Goal: Find contact information: Find contact information

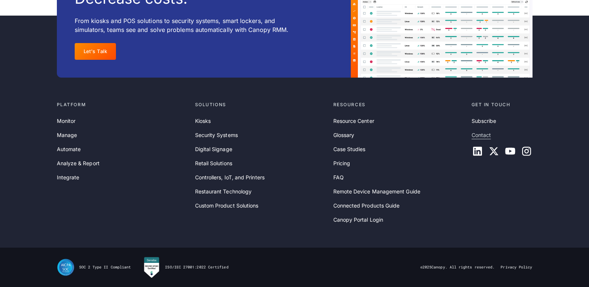
click at [472, 131] on link "Contact" at bounding box center [482, 135] width 20 height 8
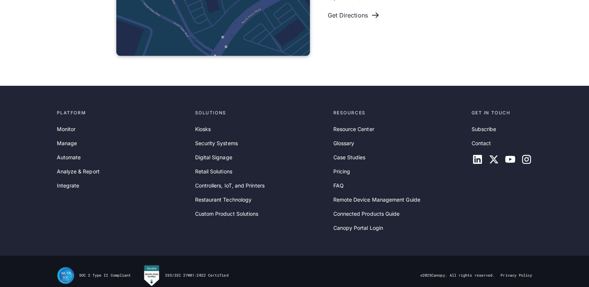
click at [472, 139] on link "Contact" at bounding box center [482, 143] width 20 height 8
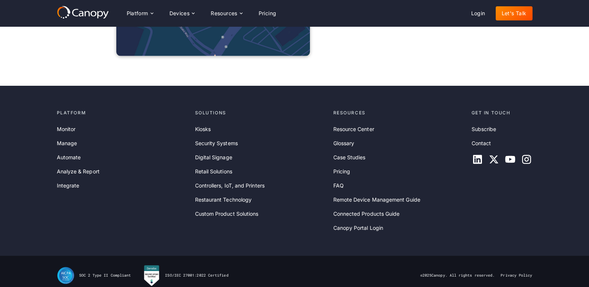
click at [472, 139] on link "Contact" at bounding box center [482, 143] width 20 height 8
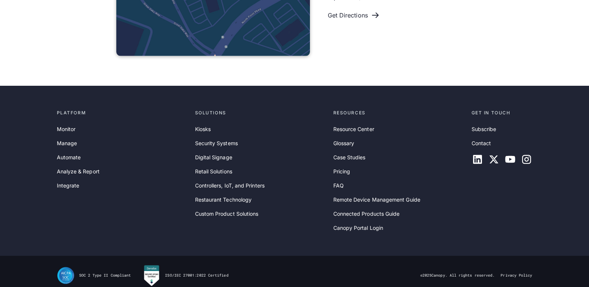
click at [472, 139] on link "Contact" at bounding box center [482, 143] width 20 height 8
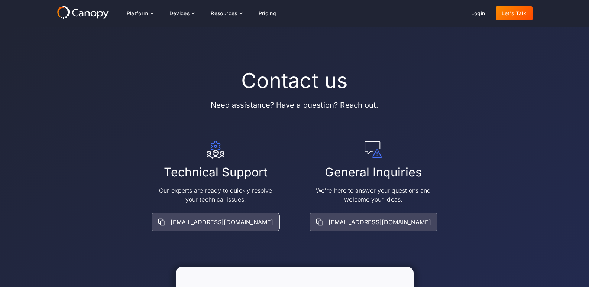
scroll to position [554, 0]
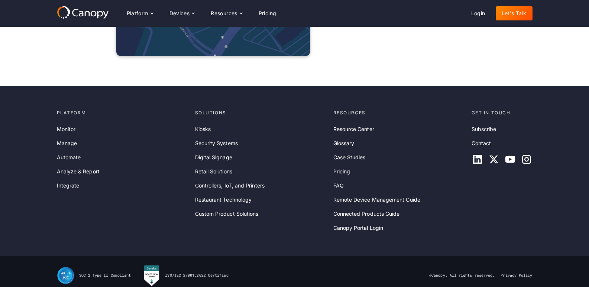
click at [472, 139] on link "Contact" at bounding box center [482, 143] width 20 height 8
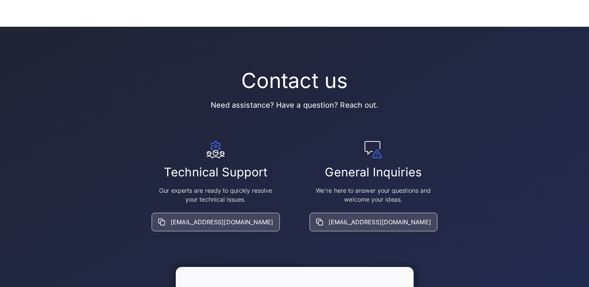
scroll to position [554, 0]
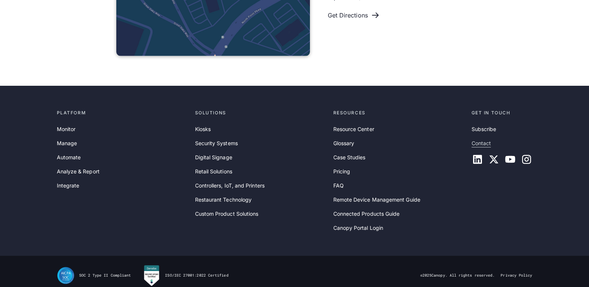
click at [472, 139] on link "Contact" at bounding box center [482, 143] width 20 height 8
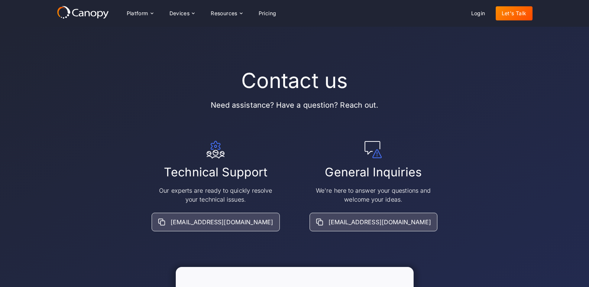
scroll to position [554, 0]
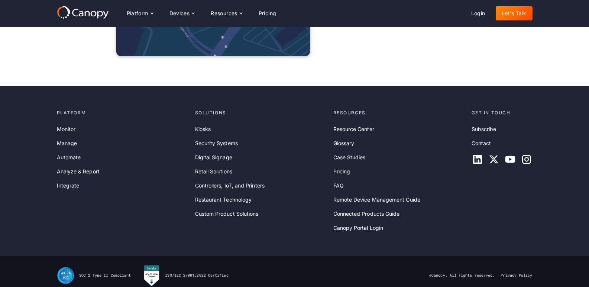
click at [472, 139] on link "Contact" at bounding box center [482, 143] width 20 height 8
